Goal: Information Seeking & Learning: Learn about a topic

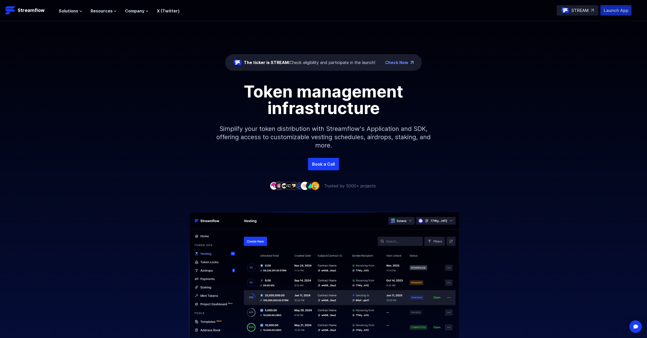
click at [614, 10] on p "Launch App" at bounding box center [616, 10] width 31 height 10
click at [111, 10] on span "Resources" at bounding box center [102, 11] width 22 height 6
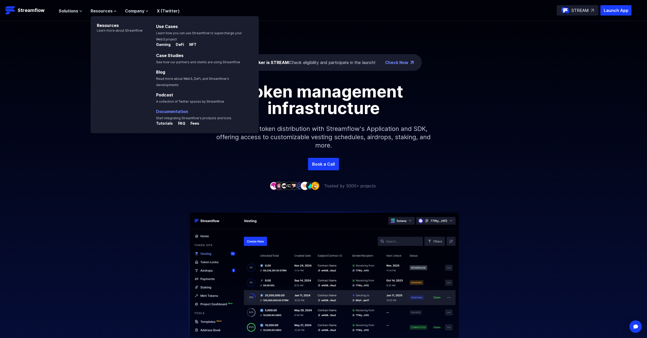
click at [167, 109] on link "Documentation" at bounding box center [172, 111] width 32 height 5
